Goal: Task Accomplishment & Management: Manage account settings

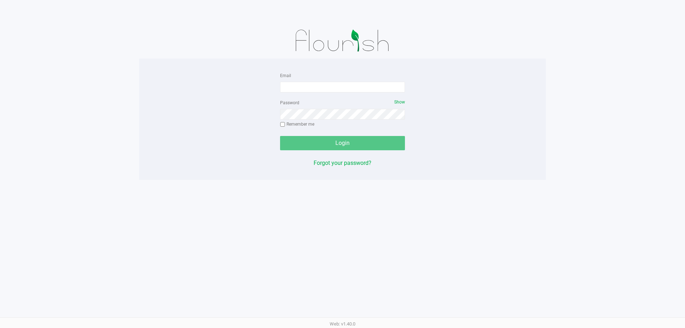
drag, startPoint x: 337, startPoint y: 106, endPoint x: 334, endPoint y: 90, distance: 16.1
click at [337, 106] on div "Password Show Remember me" at bounding box center [342, 114] width 125 height 32
click at [331, 87] on input "Email" at bounding box center [342, 87] width 125 height 11
type input "[EMAIL_ADDRESS][DOMAIN_NAME]"
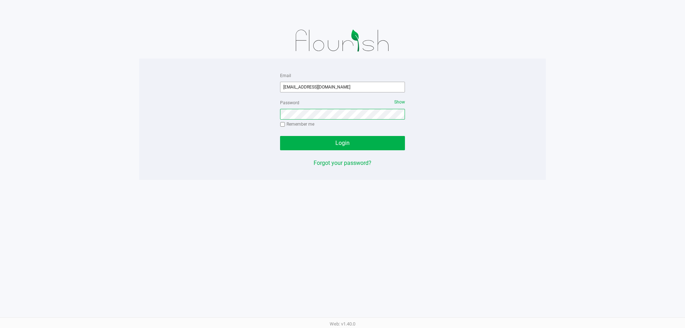
click at [280, 136] on button "Login" at bounding box center [342, 143] width 125 height 14
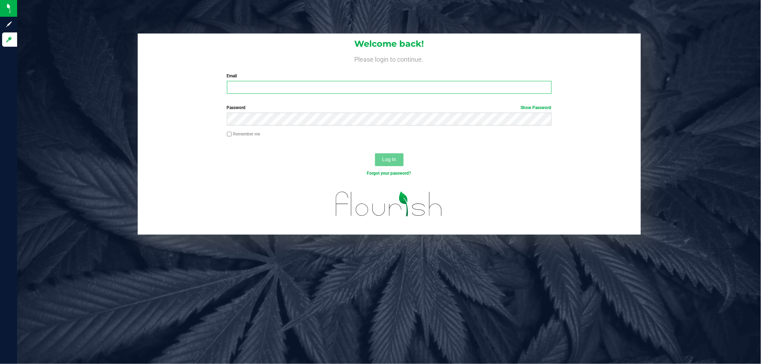
click at [269, 90] on input "Email" at bounding box center [389, 87] width 325 height 13
type input "[EMAIL_ADDRESS][DOMAIN_NAME]"
click at [375, 153] on button "Log In" at bounding box center [389, 159] width 29 height 13
